Goal: Go to known website: Access a specific website the user already knows

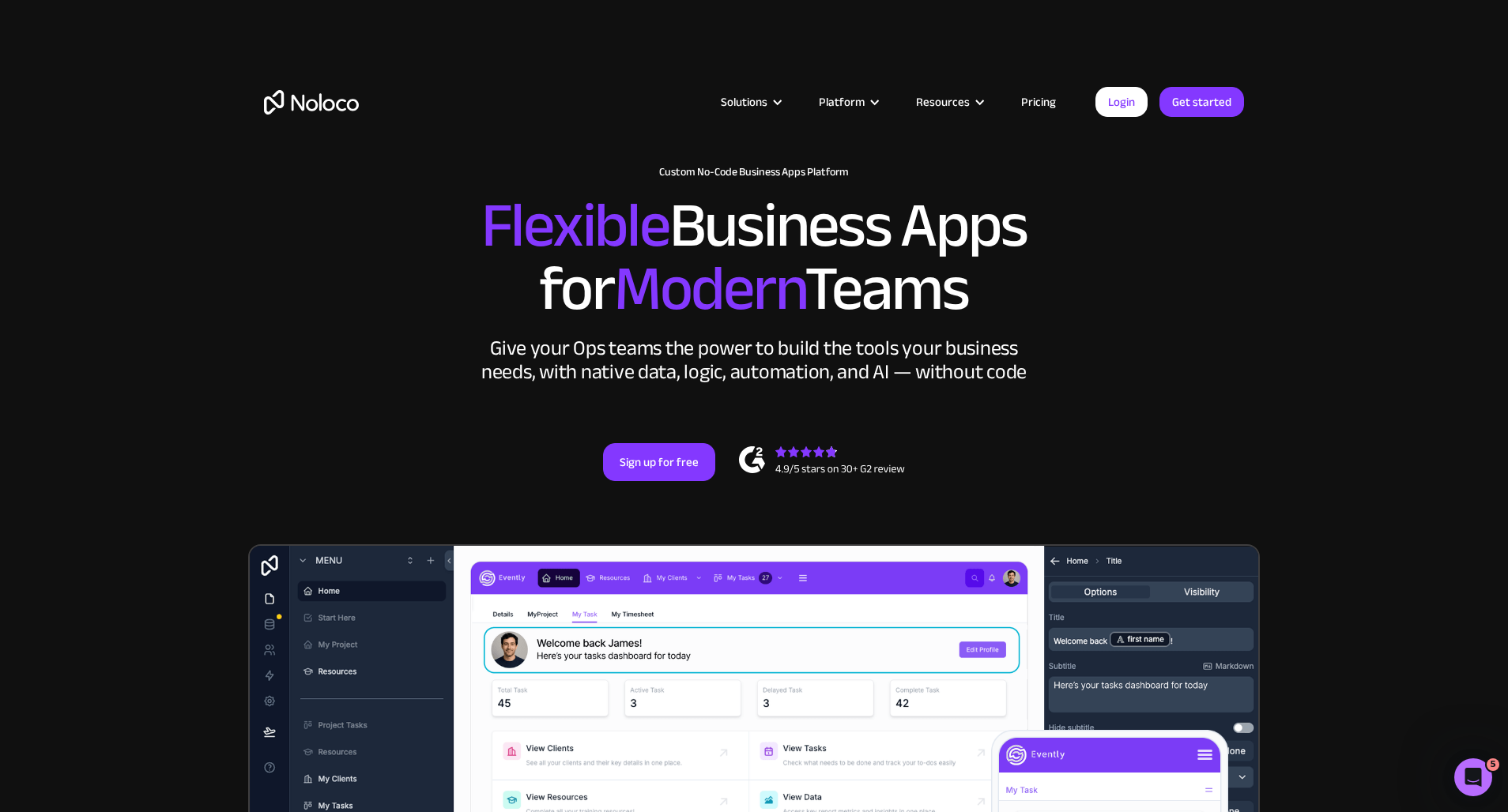
click at [618, 64] on div "Solutions Use Cases Business Types Project Management Keep track of customers, …" at bounding box center [754, 102] width 1011 height 125
click at [1092, 105] on article "Solutions Use Cases Business Types Project Management Keep track of customers, …" at bounding box center [726, 102] width 737 height 21
click at [1125, 102] on link "Login" at bounding box center [1121, 102] width 52 height 30
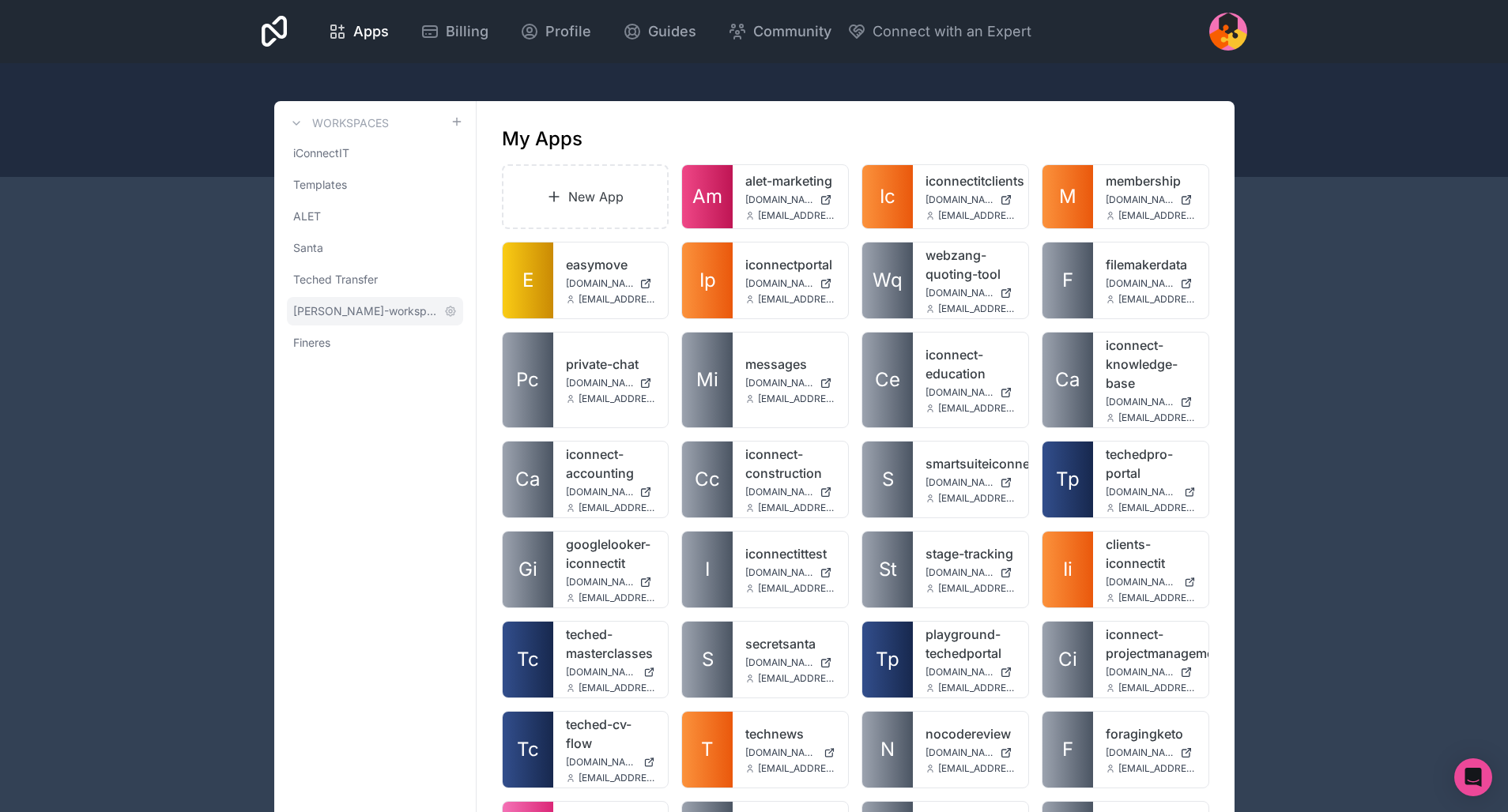
click at [326, 309] on span "mike-halliday-workspace" at bounding box center [365, 311] width 145 height 16
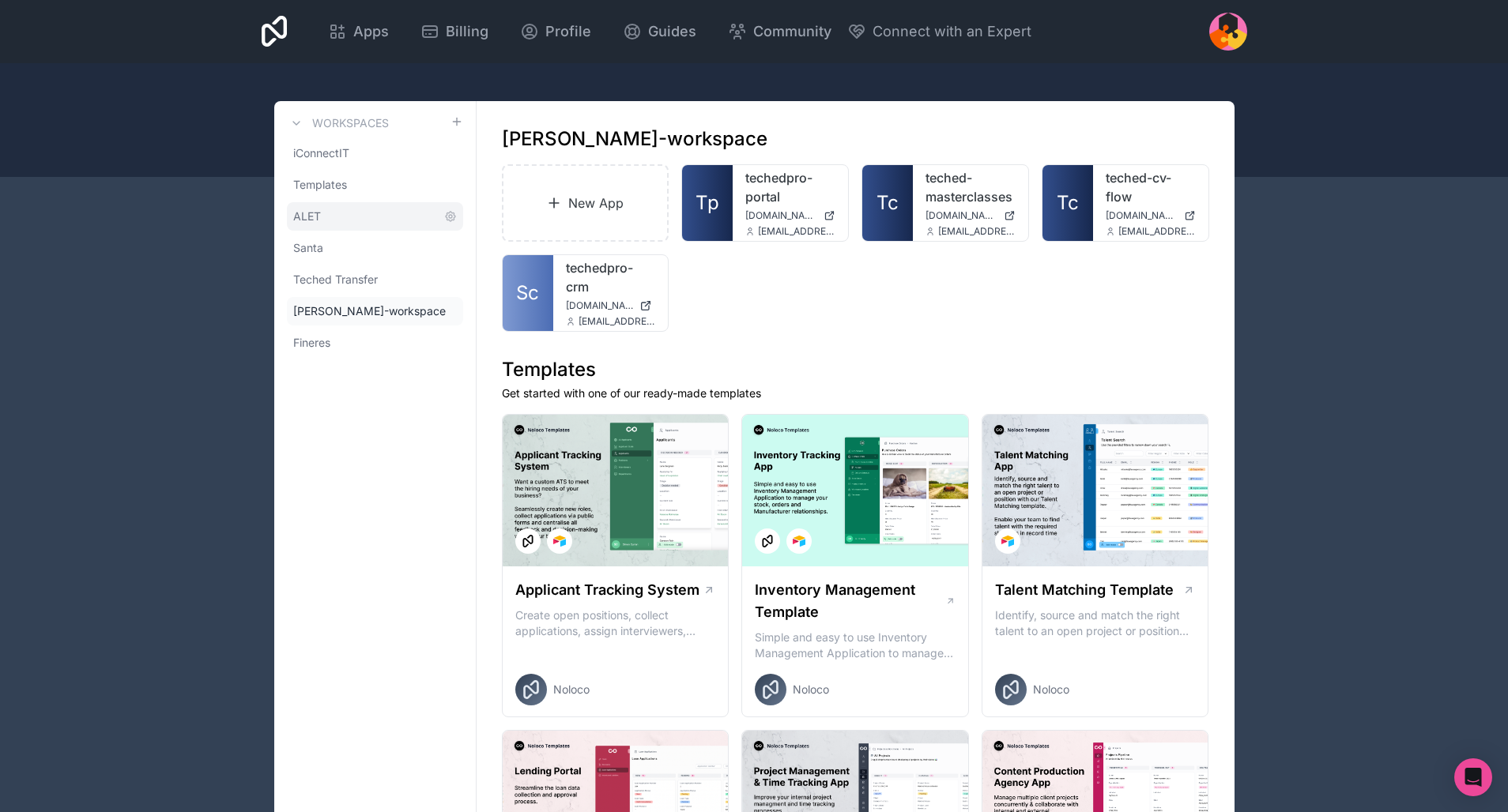
click at [310, 211] on span "ALET" at bounding box center [307, 216] width 28 height 16
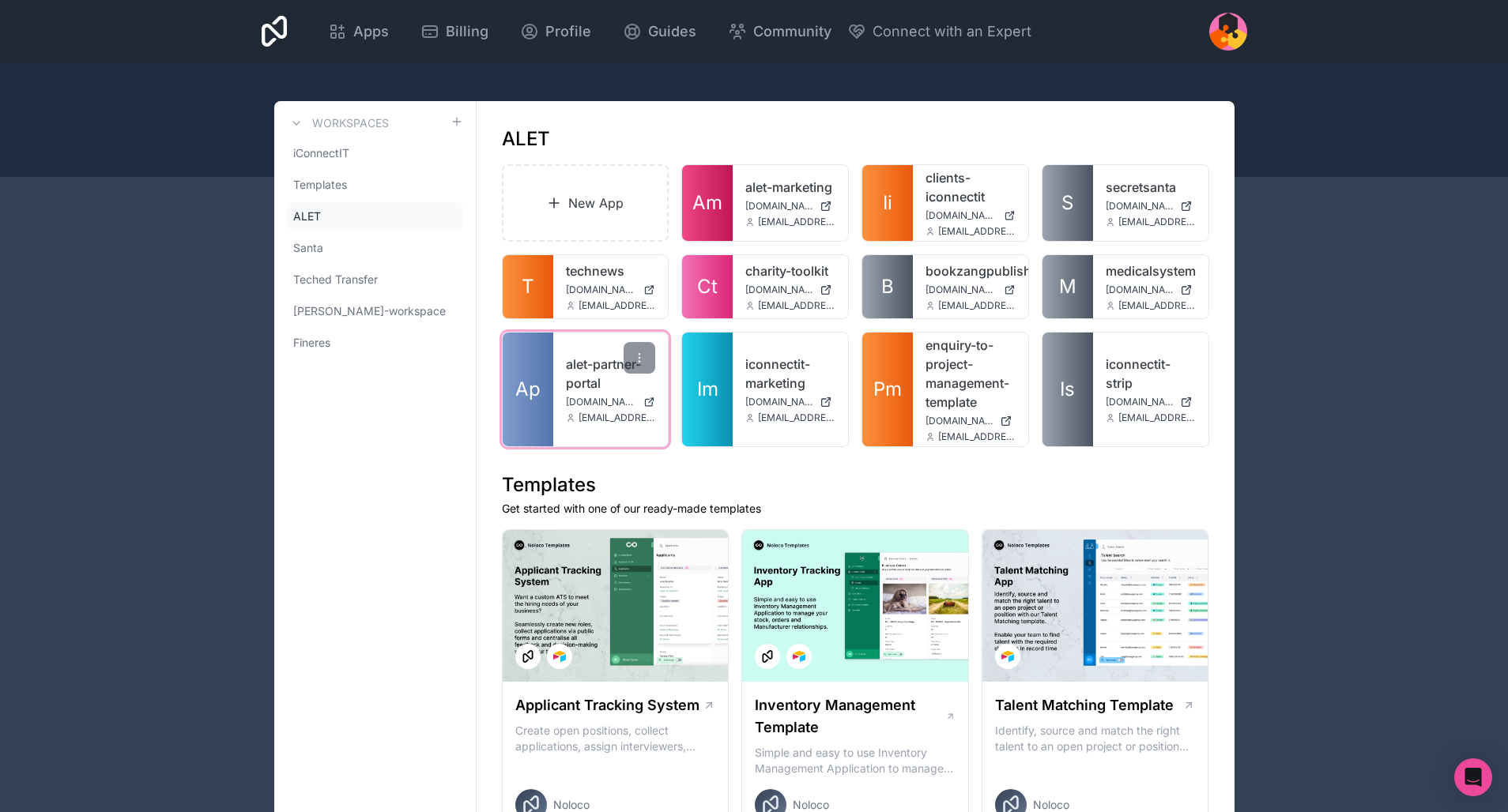
click at [571, 388] on link "alet-partner-portal" at bounding box center [611, 373] width 90 height 38
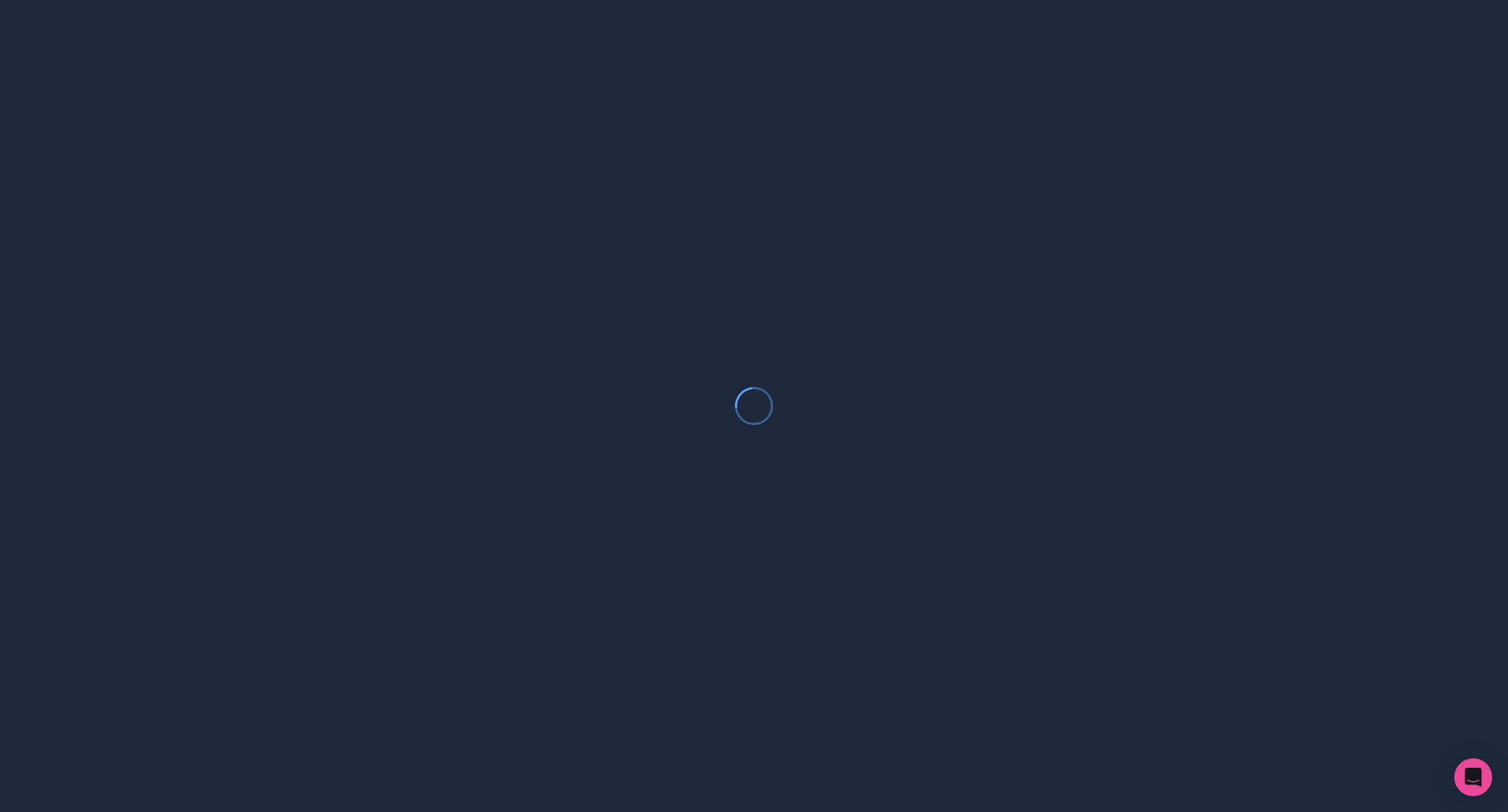
click at [415, 171] on div at bounding box center [754, 406] width 1508 height 812
